Goal: Information Seeking & Learning: Check status

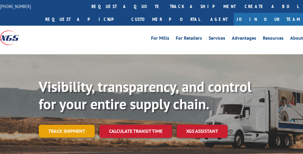
click at [53, 130] on link "Track shipment" at bounding box center [67, 130] width 56 height 12
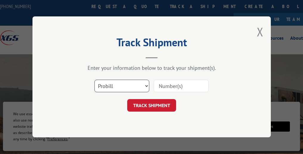
click at [146, 85] on select "Select category... Probill BOL PO" at bounding box center [121, 86] width 55 height 12
select select "bol"
click at [94, 80] on select "Select category... Probill BOL PO" at bounding box center [121, 86] width 55 height 12
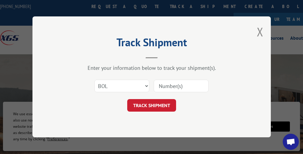
click at [170, 86] on input at bounding box center [181, 86] width 55 height 12
click at [145, 85] on select "Select category... Probill BOL PO" at bounding box center [121, 86] width 55 height 12
click at [169, 85] on input at bounding box center [181, 86] width 55 height 12
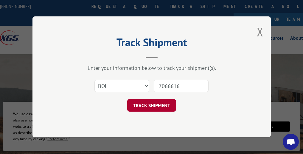
type input "7066616"
click at [151, 105] on button "TRACK SHIPMENT" at bounding box center [151, 105] width 49 height 12
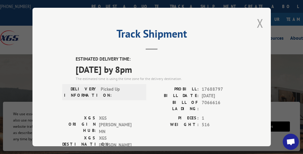
click at [257, 18] on button "Close modal" at bounding box center [259, 23] width 7 height 16
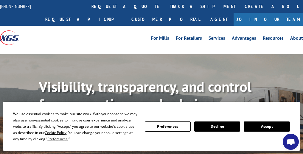
click at [269, 123] on button "Accept" at bounding box center [266, 126] width 46 height 10
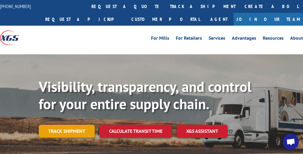
click at [60, 132] on link "Track shipment" at bounding box center [67, 130] width 56 height 12
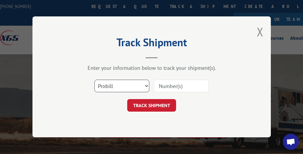
click at [146, 85] on select "Select category... Probill BOL PO" at bounding box center [121, 86] width 55 height 12
select select "bol"
click at [94, 80] on select "Select category... Probill BOL PO" at bounding box center [121, 86] width 55 height 12
click at [164, 85] on input at bounding box center [181, 86] width 55 height 12
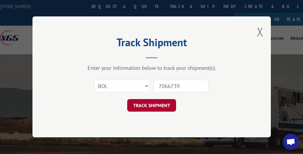
type input "7066739"
click at [149, 106] on button "TRACK SHIPMENT" at bounding box center [151, 105] width 49 height 12
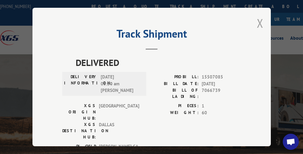
click at [256, 20] on button "Close modal" at bounding box center [259, 23] width 7 height 16
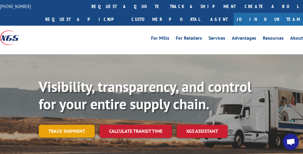
click at [62, 134] on link "Track shipment" at bounding box center [67, 130] width 56 height 12
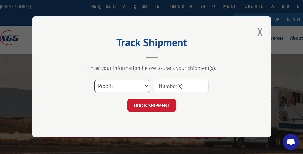
click at [147, 85] on select "Select category... Probill BOL PO" at bounding box center [121, 86] width 55 height 12
select select "bol"
click at [94, 80] on select "Select category... Probill BOL PO" at bounding box center [121, 86] width 55 height 12
click at [194, 87] on input at bounding box center [181, 86] width 55 height 12
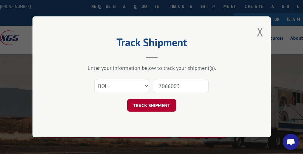
type input "7066003"
click at [150, 104] on button "TRACK SHIPMENT" at bounding box center [151, 105] width 49 height 12
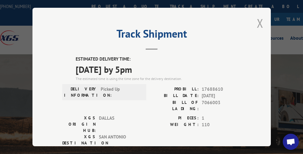
drag, startPoint x: 258, startPoint y: 20, endPoint x: 280, endPoint y: 2, distance: 28.3
click at [258, 20] on button "Close modal" at bounding box center [259, 23] width 7 height 16
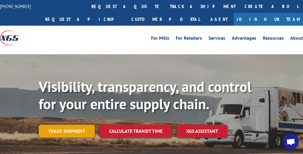
click at [61, 135] on link "Track shipment" at bounding box center [67, 130] width 56 height 12
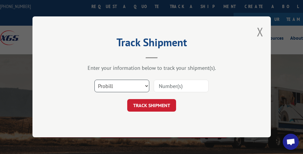
click at [145, 85] on select "Select category... Probill BOL PO" at bounding box center [121, 86] width 55 height 12
select select "bol"
click at [94, 80] on select "Select category... Probill BOL PO" at bounding box center [121, 86] width 55 height 12
click at [177, 85] on input at bounding box center [181, 86] width 55 height 12
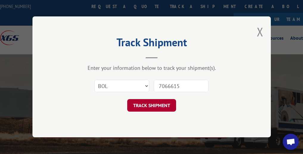
type input "7066615"
click at [165, 104] on button "TRACK SHIPMENT" at bounding box center [151, 105] width 49 height 12
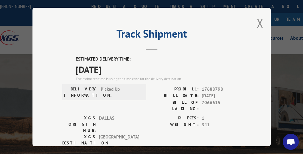
click at [256, 18] on button "Close modal" at bounding box center [259, 23] width 7 height 16
